Goal: Task Accomplishment & Management: Manage account settings

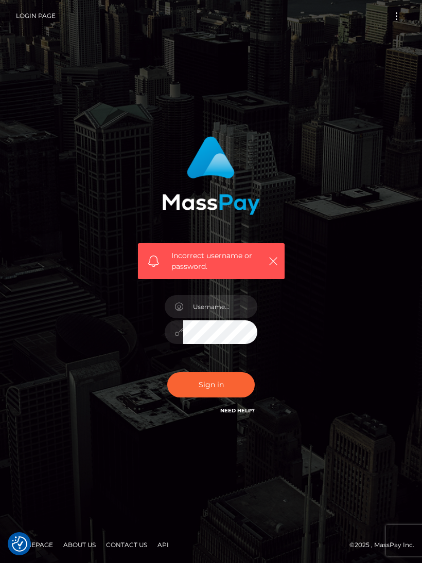
scroll to position [19, 0]
click at [220, 301] on input "text" at bounding box center [220, 306] width 74 height 23
type input "[EMAIL_ADDRESS][DOMAIN_NAME]"
click at [211, 383] on button "Sign in" at bounding box center [210, 385] width 87 height 25
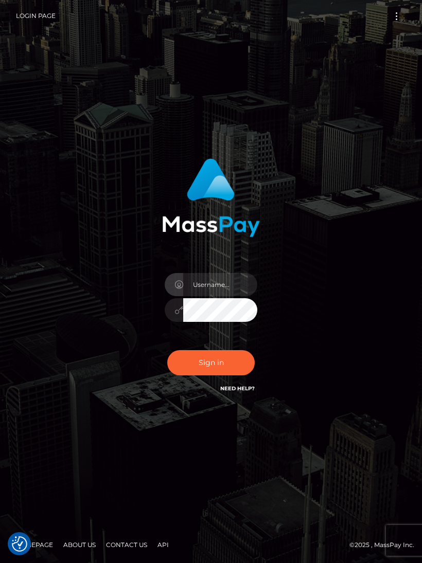
click at [371, 339] on div "Sign in" at bounding box center [211, 282] width 370 height 262
click at [221, 296] on input "text" at bounding box center [220, 284] width 74 height 23
type input "[EMAIL_ADDRESS][DOMAIN_NAME]"
click at [211, 374] on button "Sign in" at bounding box center [210, 362] width 87 height 25
